Goal: Transaction & Acquisition: Book appointment/travel/reservation

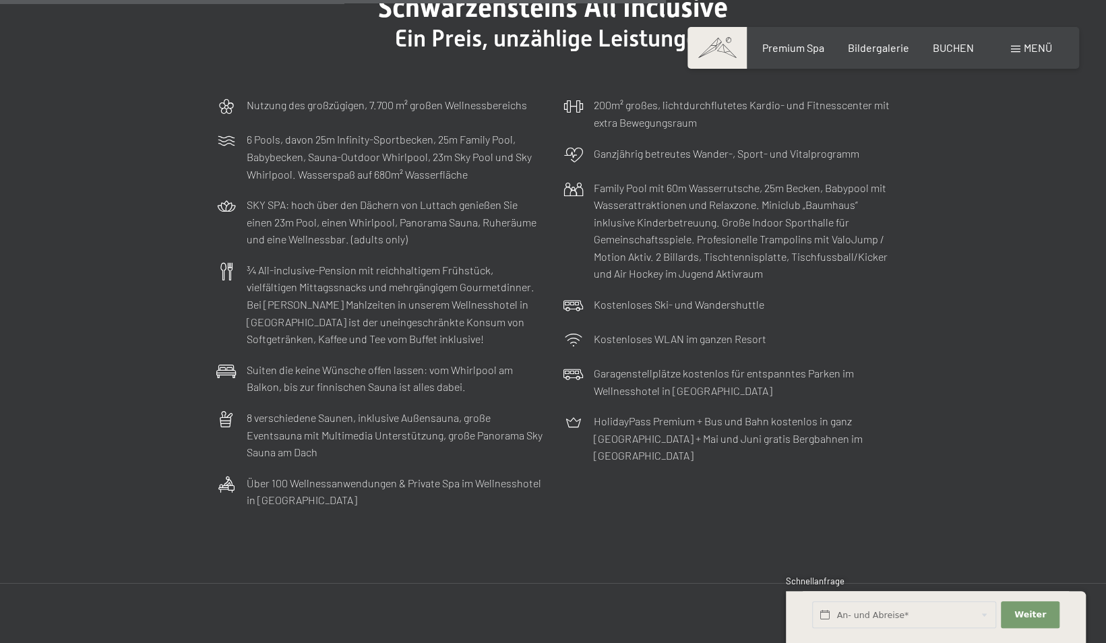
scroll to position [3809, 0]
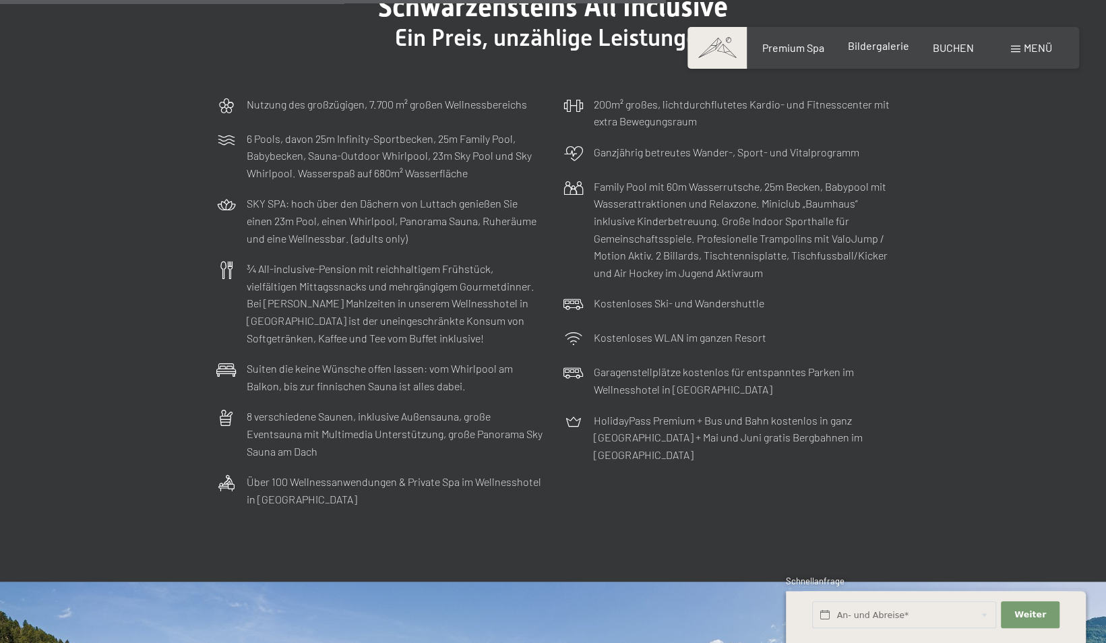
click at [882, 42] on span "Bildergalerie" at bounding box center [878, 45] width 61 height 13
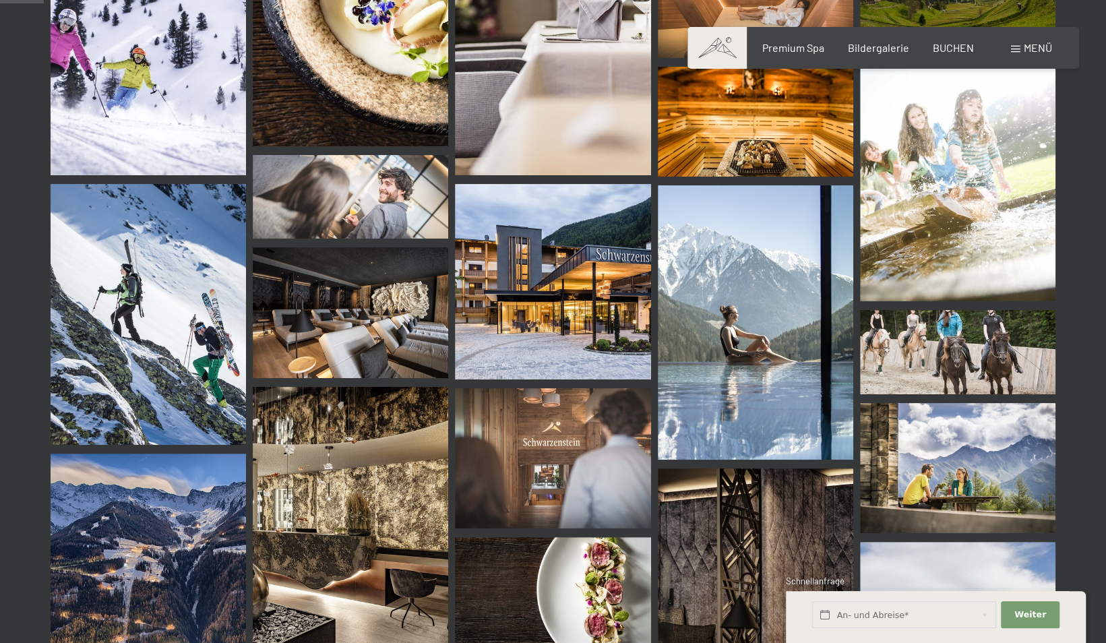
scroll to position [617, 0]
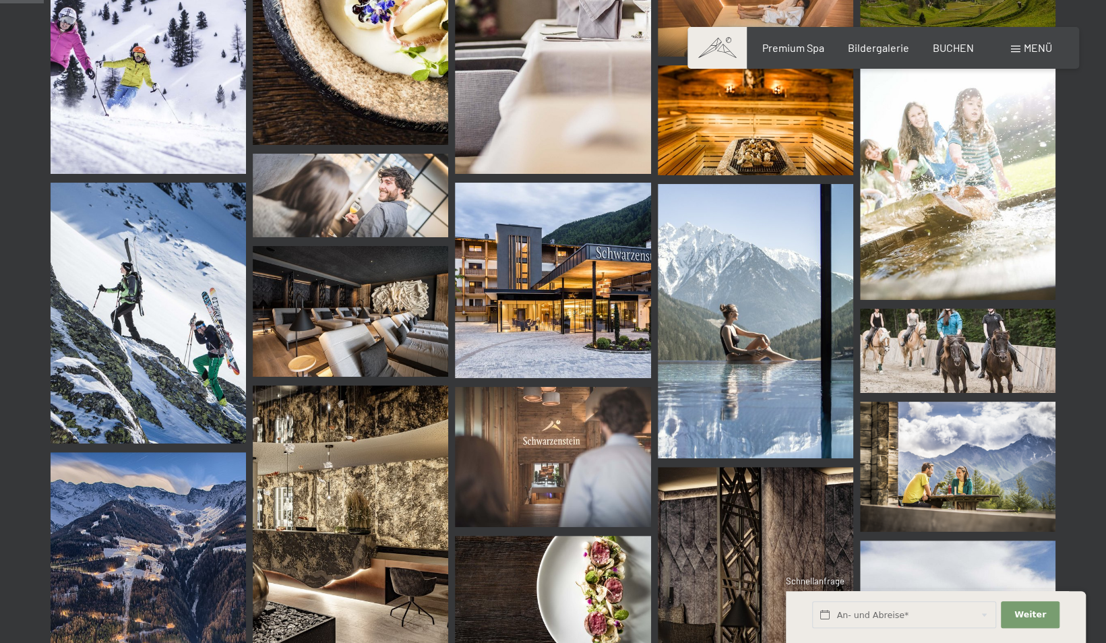
click at [514, 282] on img at bounding box center [552, 280] width 195 height 195
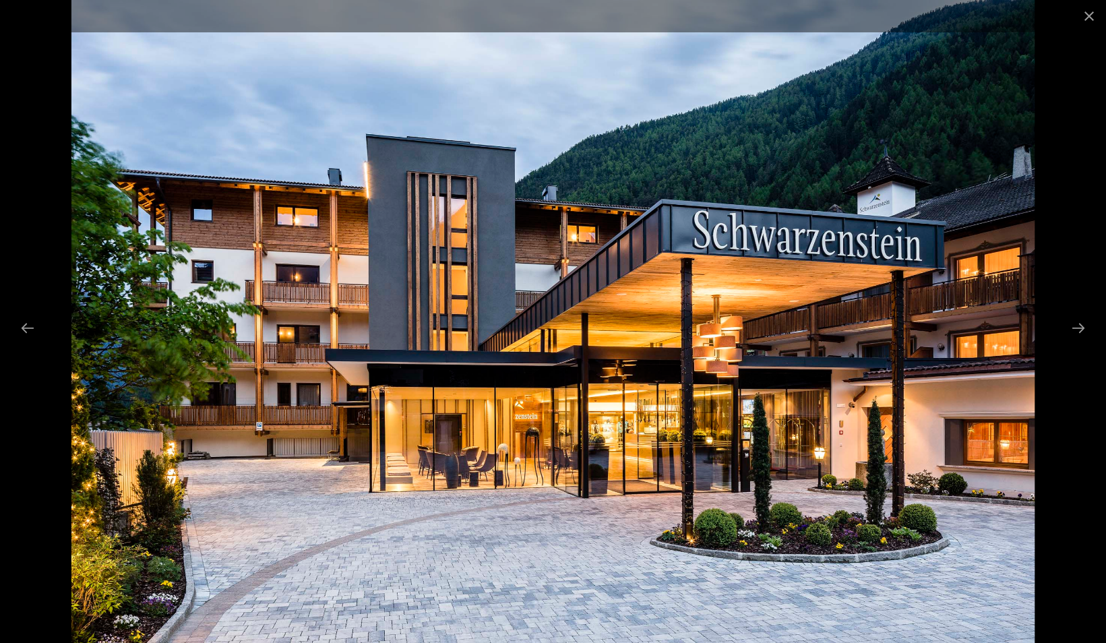
scroll to position [412, 0]
click at [1088, 13] on button "Close gallery" at bounding box center [1089, 16] width 34 height 32
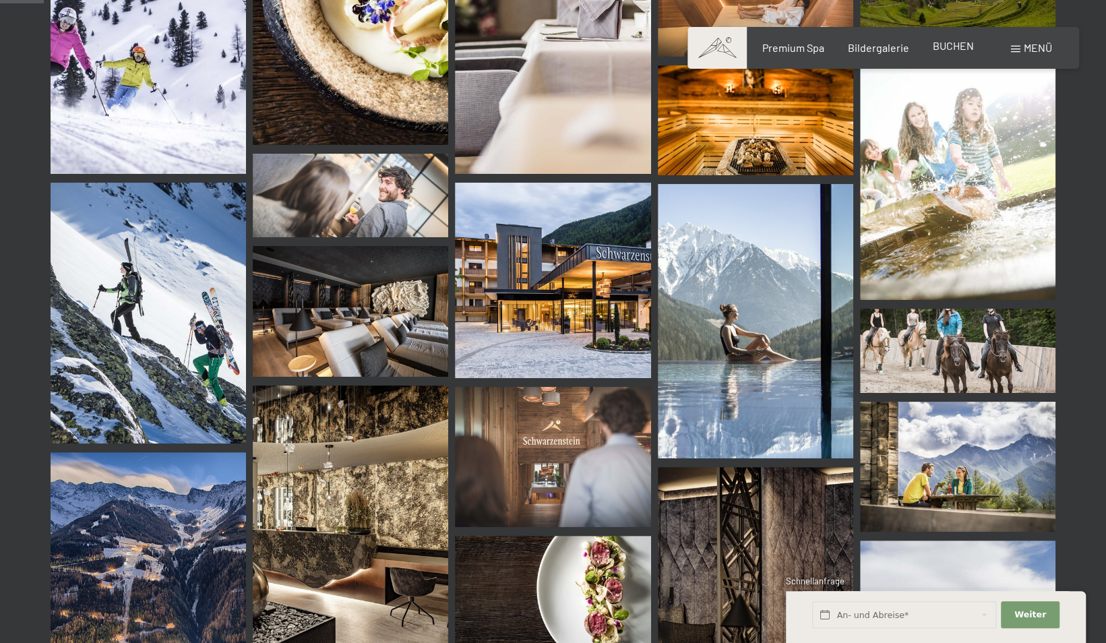
click at [944, 52] on span "BUCHEN" at bounding box center [953, 45] width 41 height 13
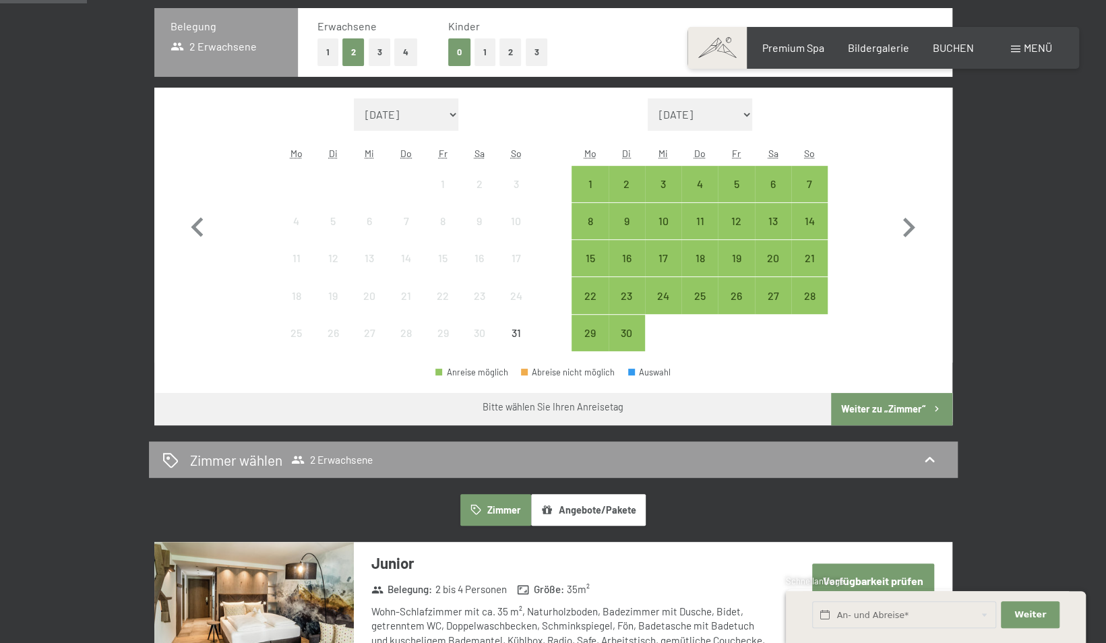
scroll to position [361, 0]
click at [771, 292] on div "27" at bounding box center [773, 307] width 34 height 34
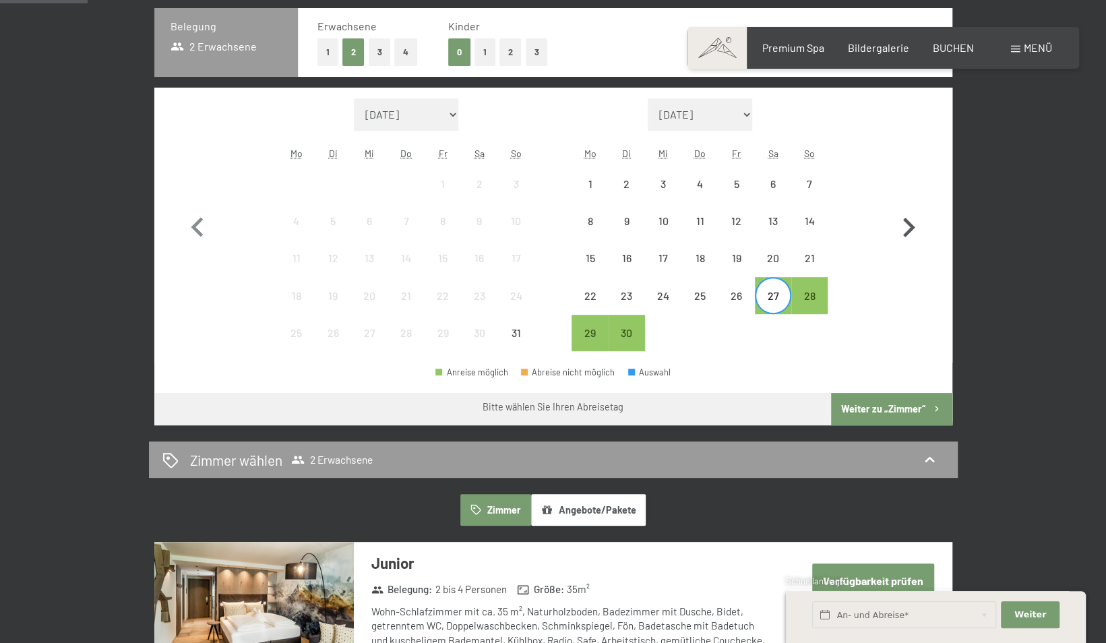
click at [902, 226] on icon "button" at bounding box center [908, 227] width 39 height 39
select select "2025-09-01"
select select "2025-10-01"
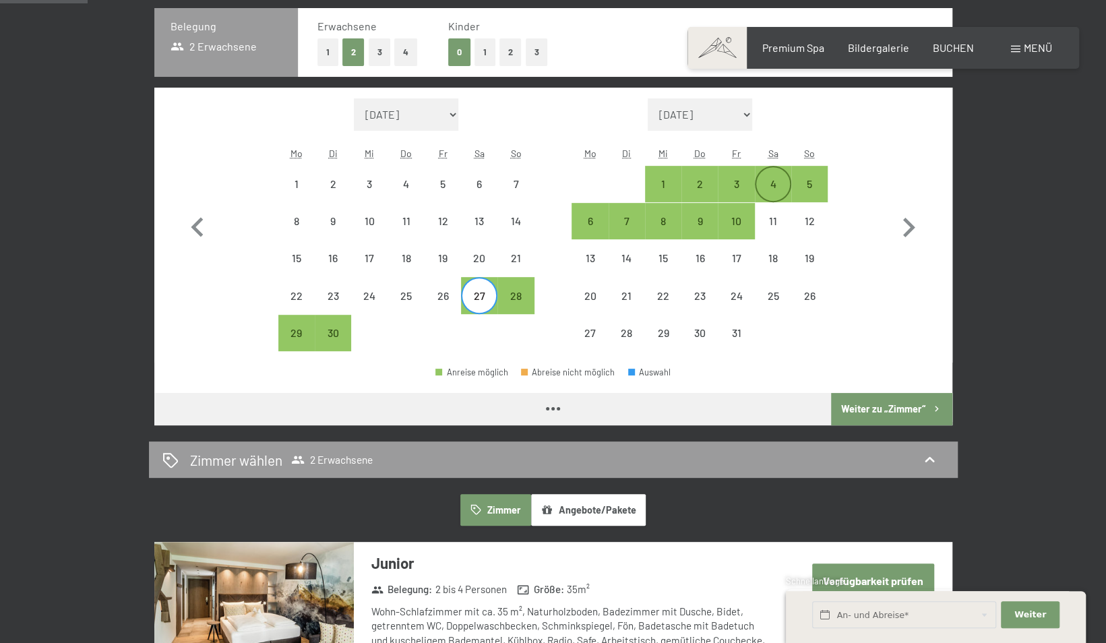
select select "2025-09-01"
select select "2025-10-01"
click at [771, 179] on div "4" at bounding box center [773, 196] width 34 height 34
select select "2025-09-01"
select select "2025-10-01"
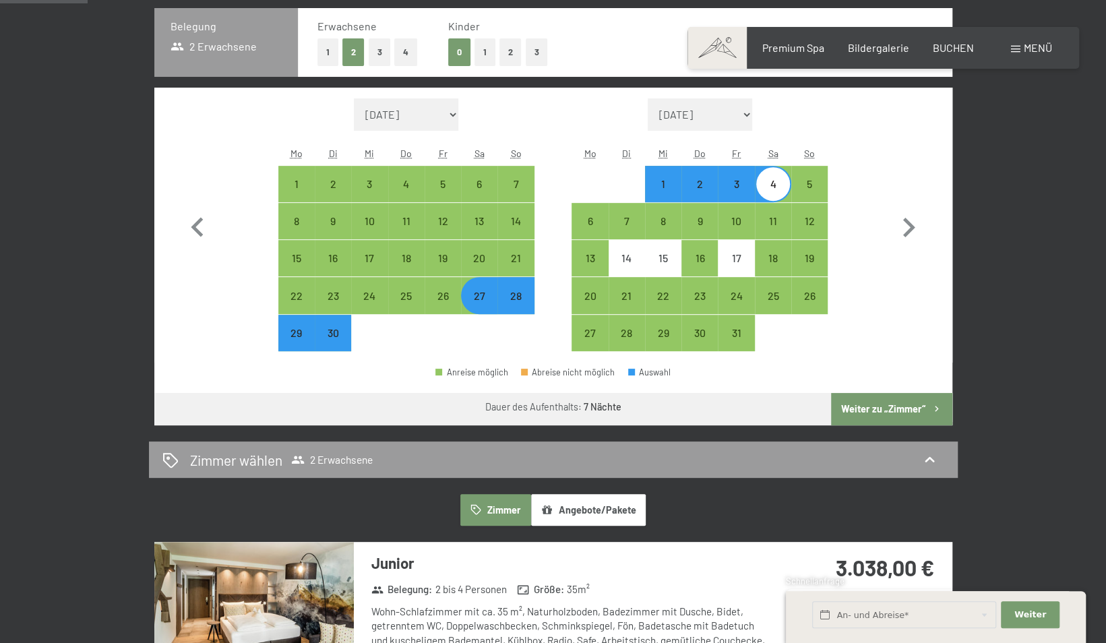
click at [850, 406] on button "Weiter zu „Zimmer“" at bounding box center [891, 409] width 121 height 32
select select "2025-09-01"
select select "2025-10-01"
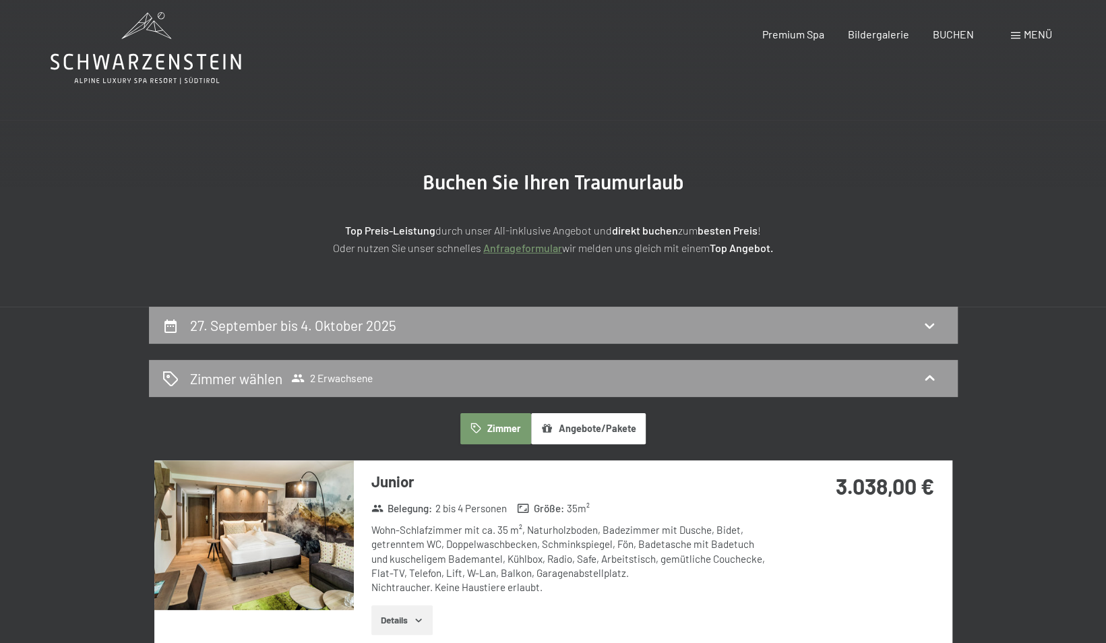
scroll to position [0, 0]
